Goal: Navigation & Orientation: Find specific page/section

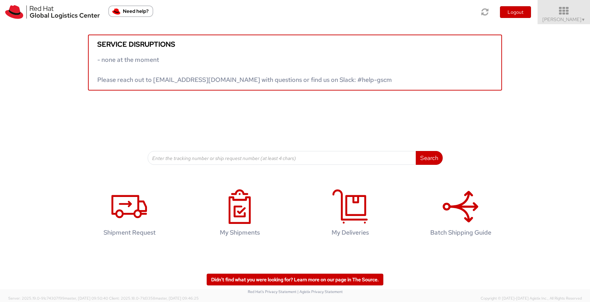
click at [561, 12] on icon at bounding box center [564, 11] width 60 height 10
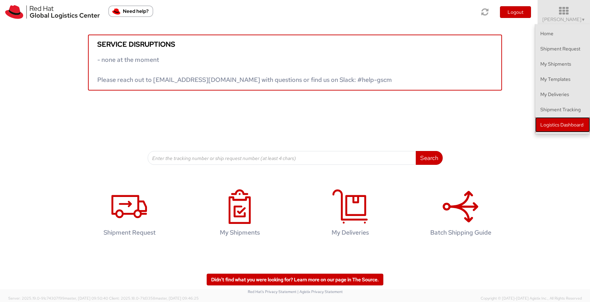
click at [582, 119] on link "Logistics Dashboard" at bounding box center [562, 124] width 55 height 15
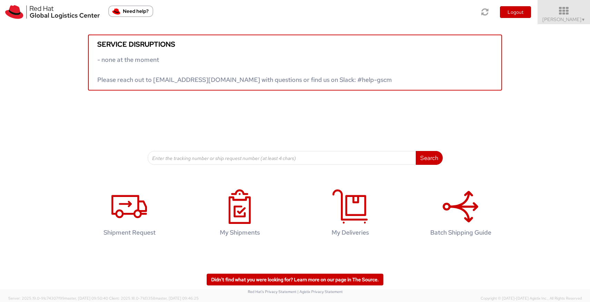
click at [571, 11] on icon at bounding box center [564, 11] width 60 height 10
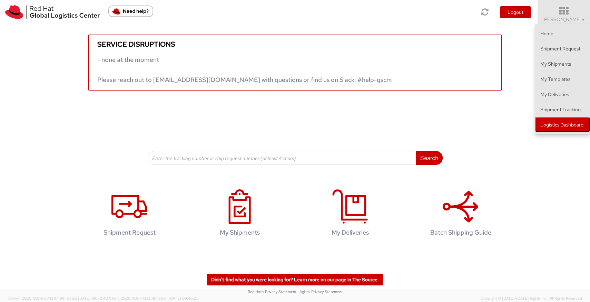
click at [555, 122] on link "Logistics Dashboard" at bounding box center [562, 124] width 55 height 15
